Goal: Information Seeking & Learning: Understand process/instructions

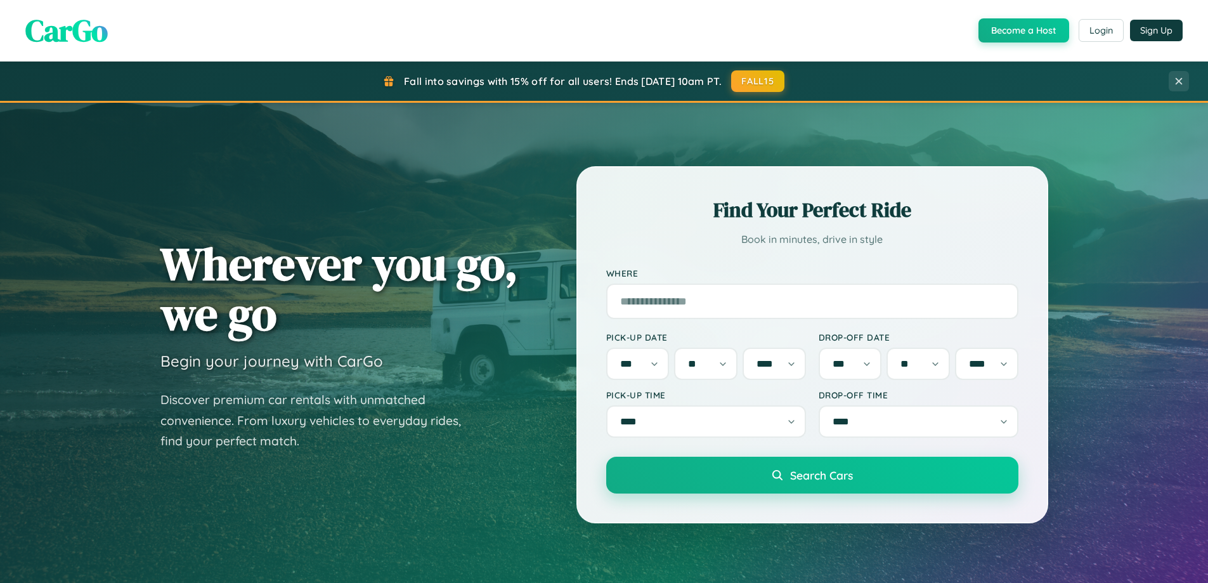
select select "*"
select select "**"
select select "****"
select select "*"
select select "**"
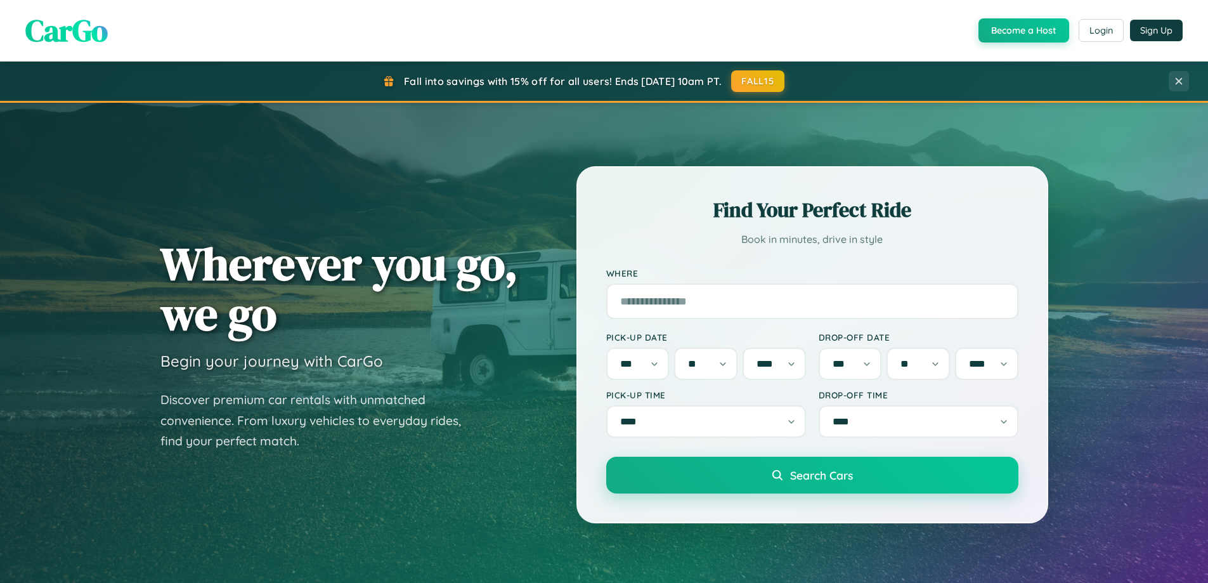
select select "****"
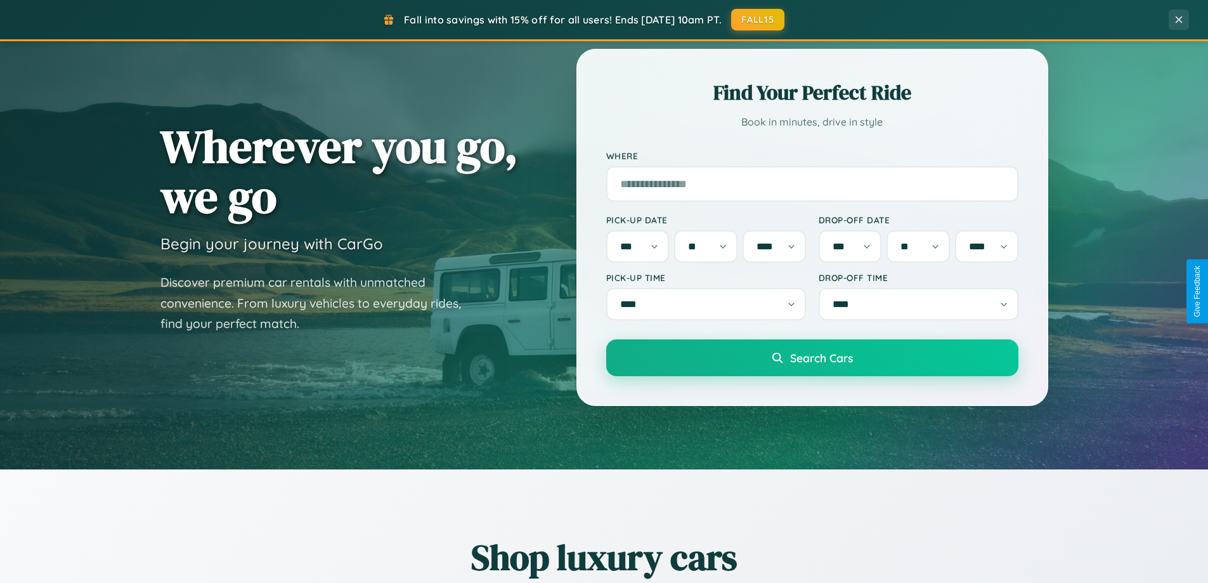
scroll to position [547, 0]
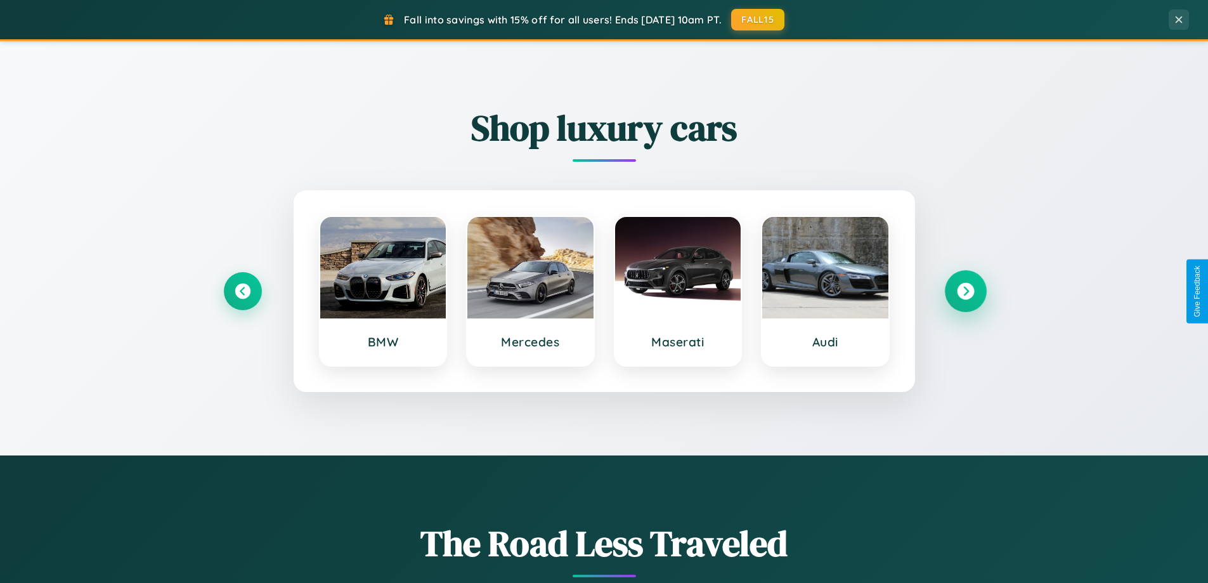
click at [965, 291] on icon at bounding box center [965, 291] width 17 height 17
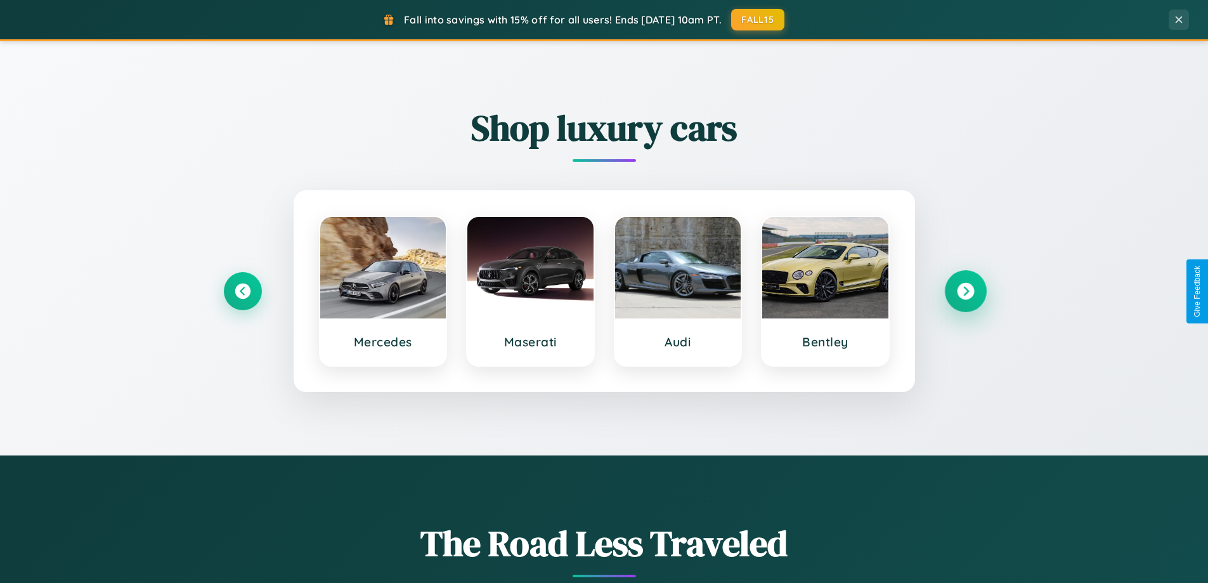
click at [965, 291] on icon at bounding box center [965, 291] width 17 height 17
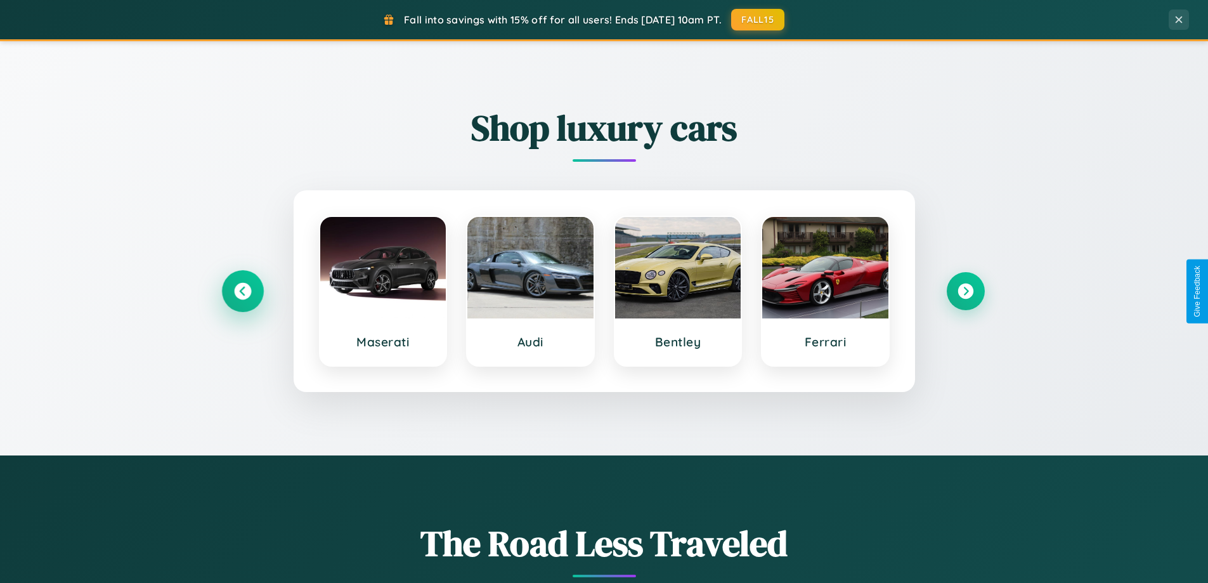
click at [242, 291] on icon at bounding box center [242, 291] width 17 height 17
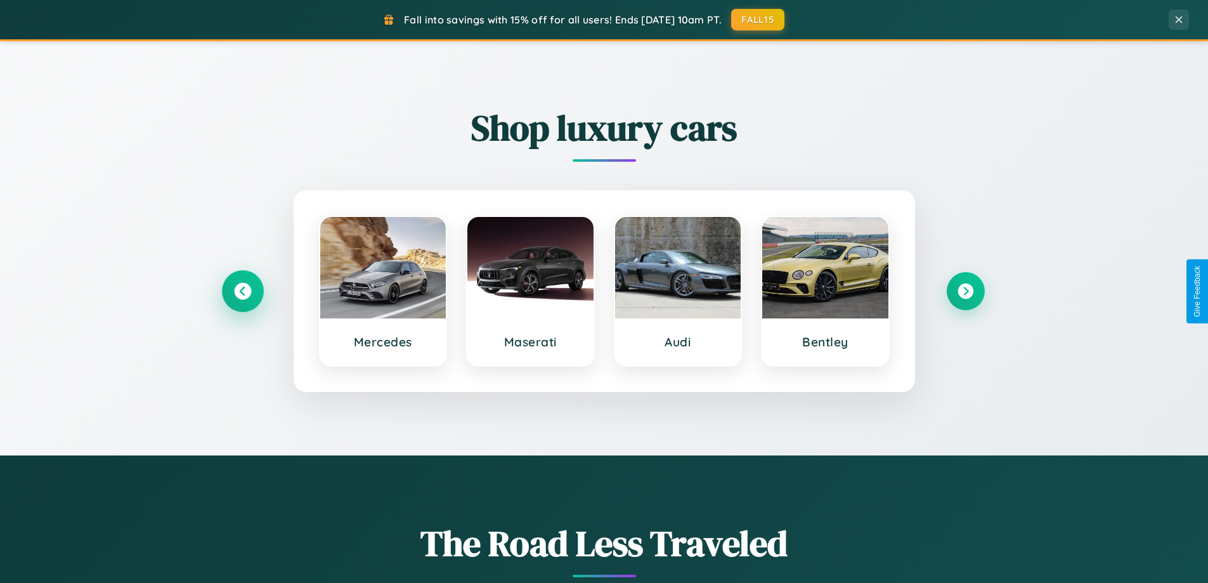
click at [242, 291] on icon at bounding box center [242, 291] width 17 height 17
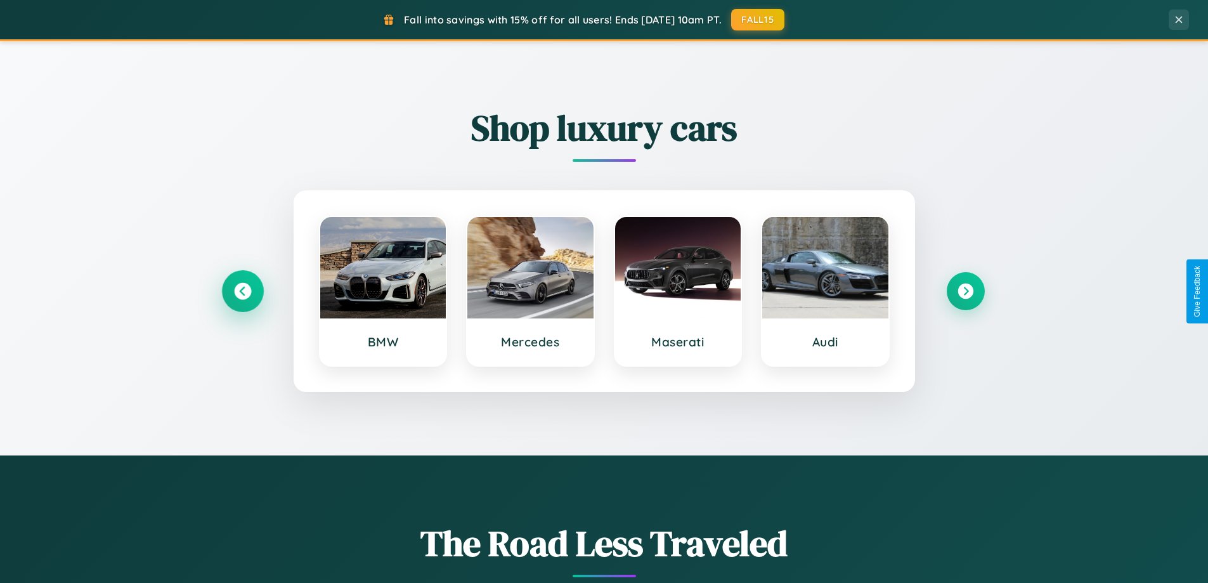
scroll to position [2053, 0]
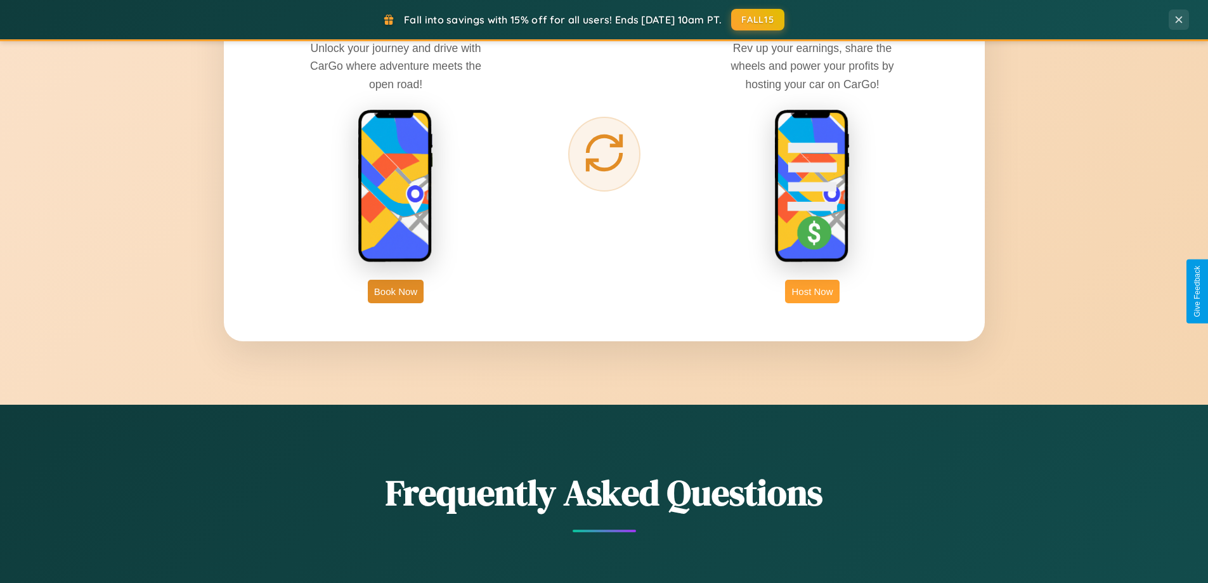
click at [812, 291] on button "Host Now" at bounding box center [812, 291] width 54 height 23
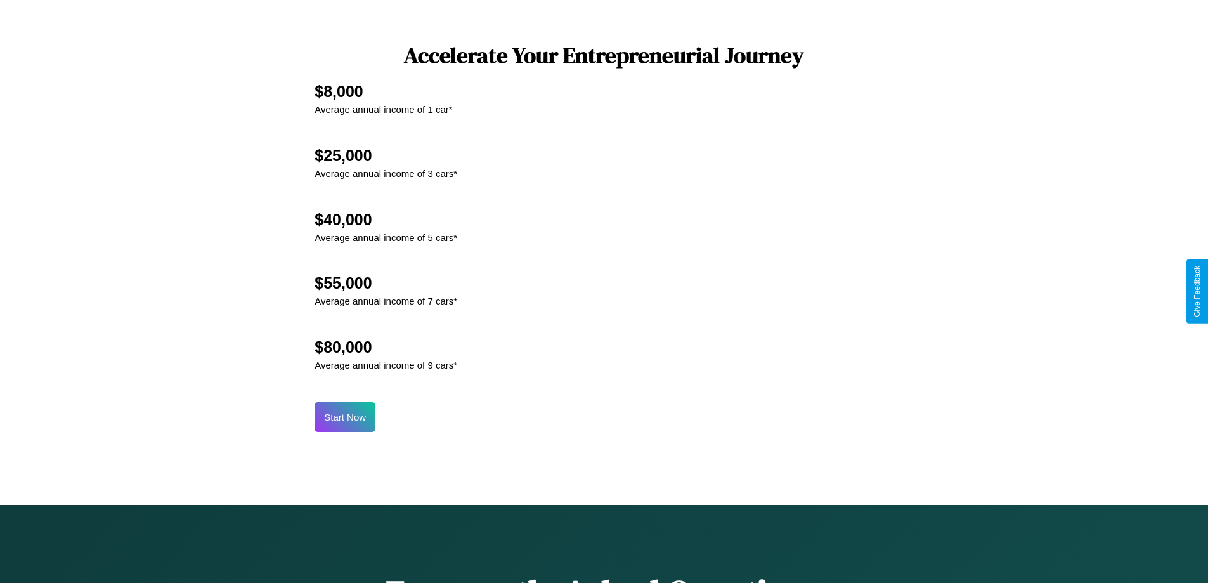
scroll to position [1714, 0]
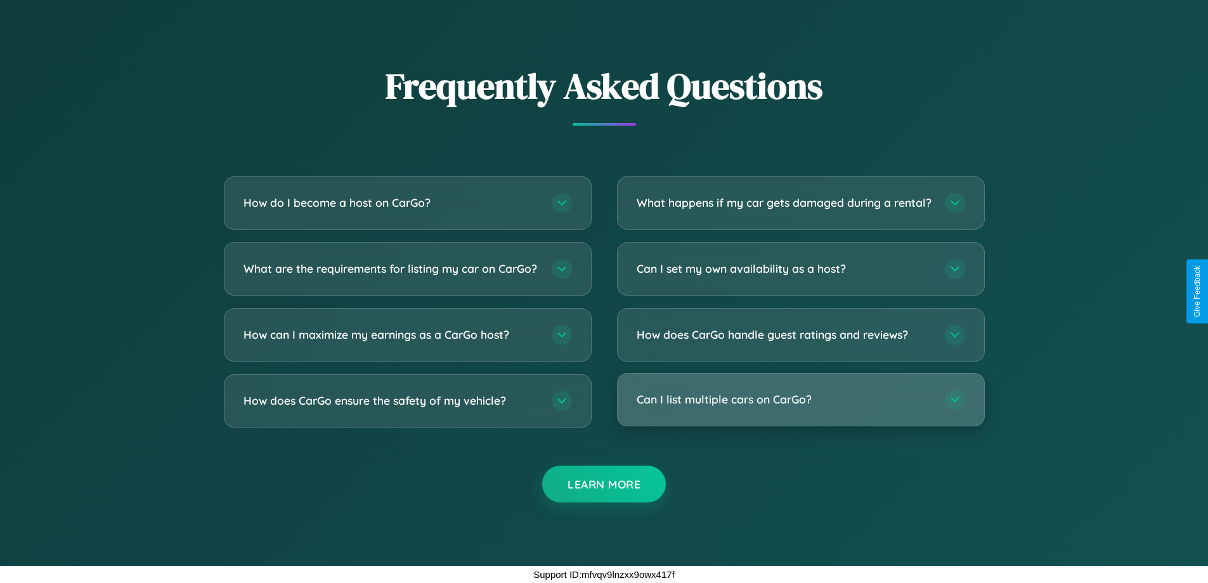
click at [800, 400] on h3 "Can I list multiple cars on CarGo?" at bounding box center [784, 399] width 295 height 16
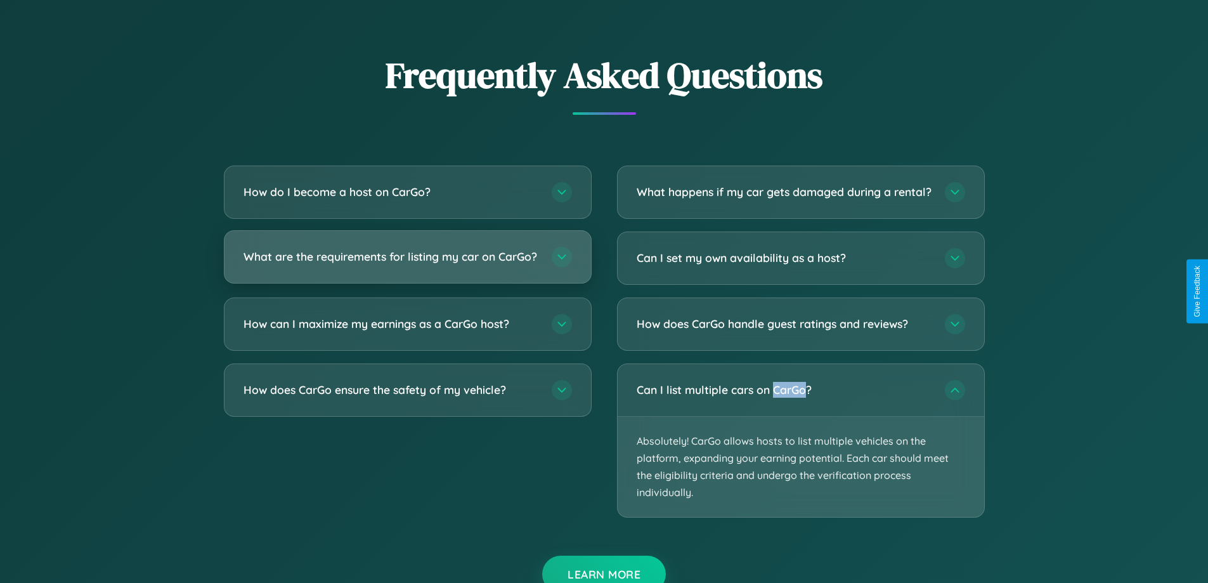
click at [407, 263] on h3 "What are the requirements for listing my car on CarGo?" at bounding box center [390, 257] width 295 height 16
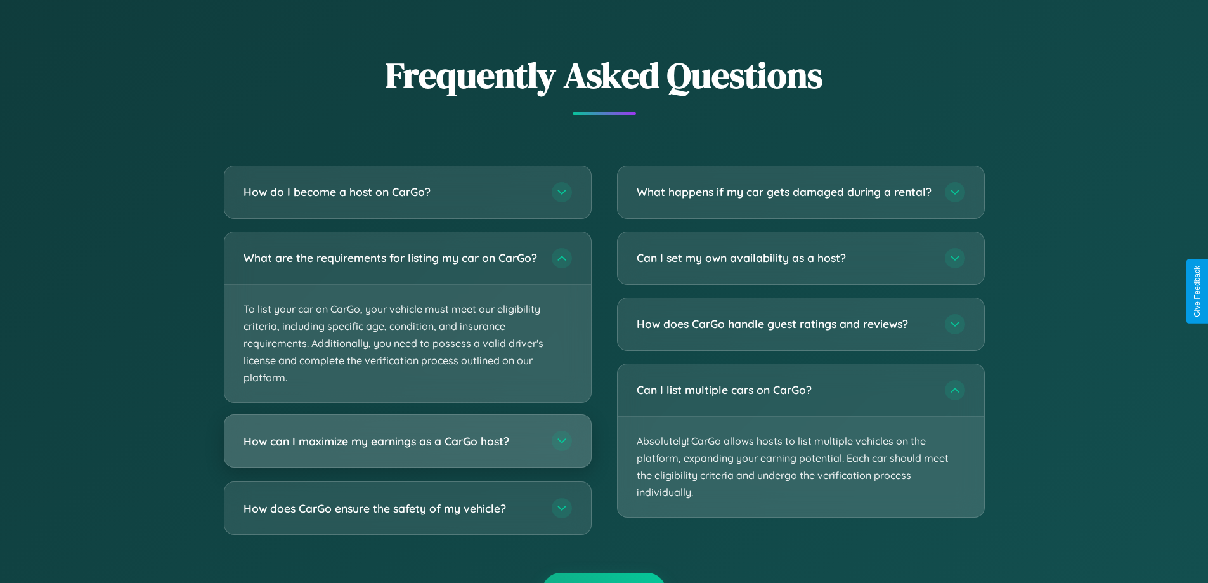
click at [407, 449] on h3 "How can I maximize my earnings as a CarGo host?" at bounding box center [390, 441] width 295 height 16
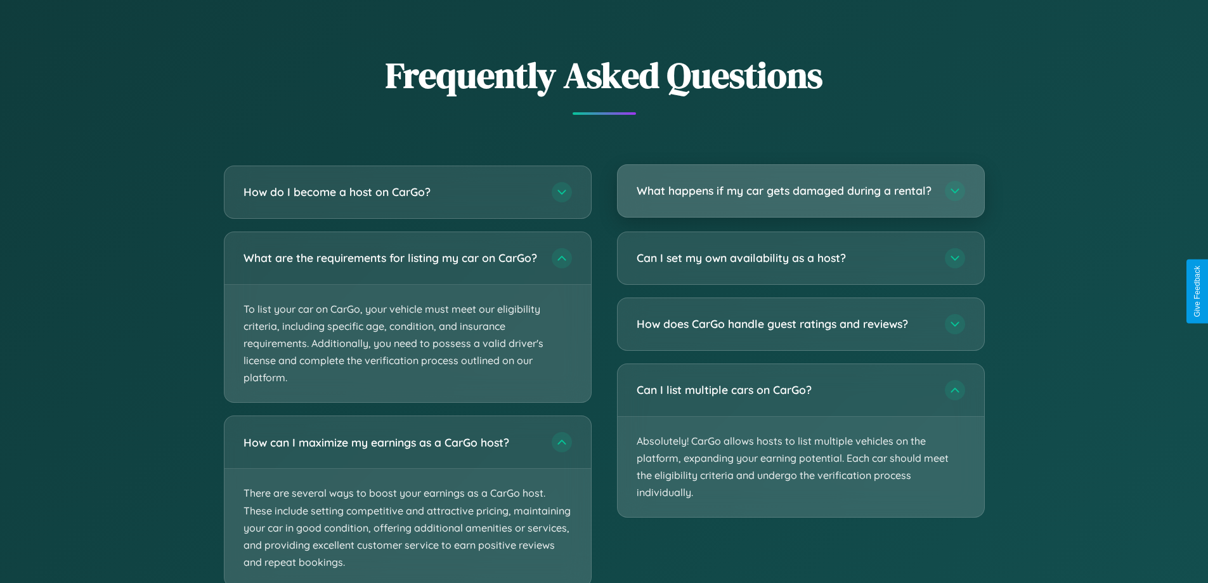
click at [800, 197] on h3 "What happens if my car gets damaged during a rental?" at bounding box center [784, 191] width 295 height 16
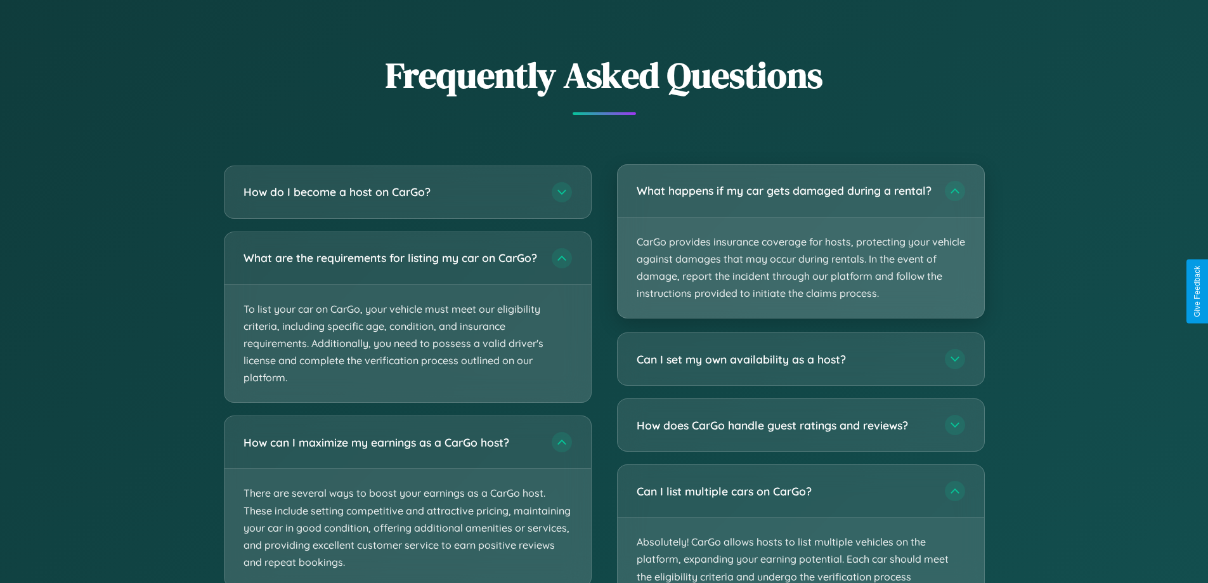
click at [800, 247] on p "CarGo provides insurance coverage for hosts, protecting your vehicle against da…" at bounding box center [801, 267] width 367 height 101
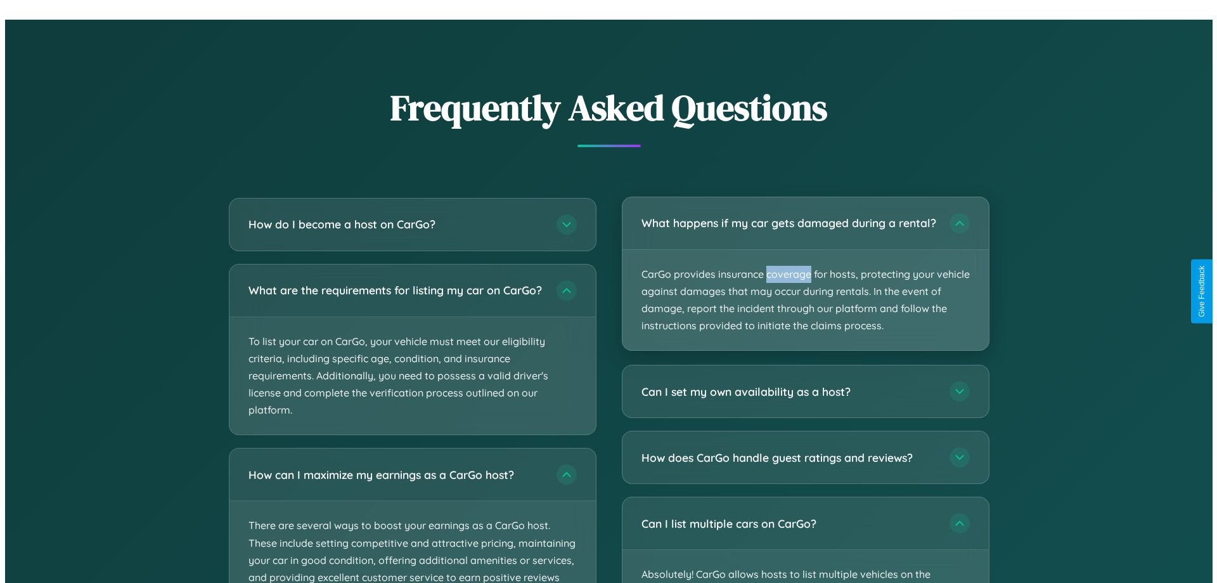
scroll to position [1322, 0]
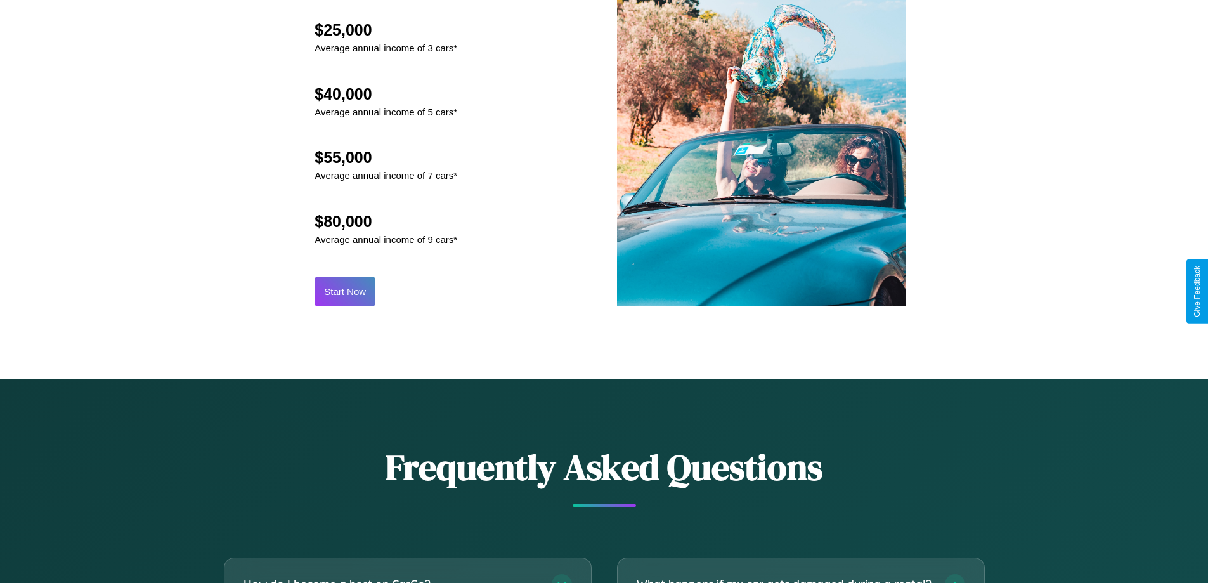
click at [345, 291] on button "Start Now" at bounding box center [345, 291] width 61 height 30
